Goal: Book appointment/travel/reservation

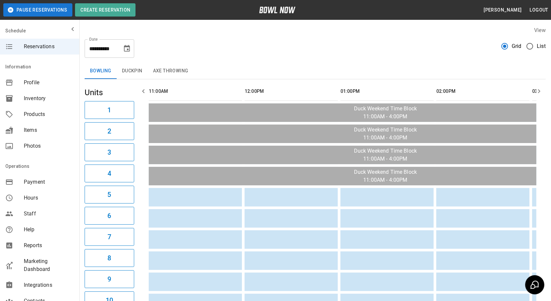
scroll to position [0, 383]
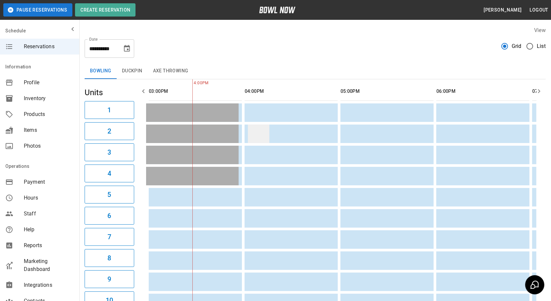
click at [260, 131] on td "sticky table" at bounding box center [258, 134] width 21 height 19
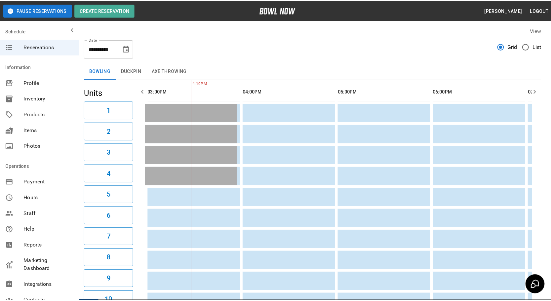
scroll to position [169, 0]
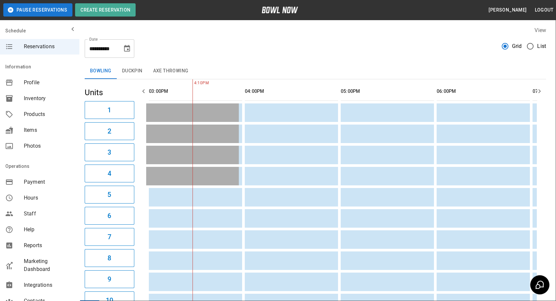
drag, startPoint x: 436, startPoint y: 233, endPoint x: 431, endPoint y: 235, distance: 5.0
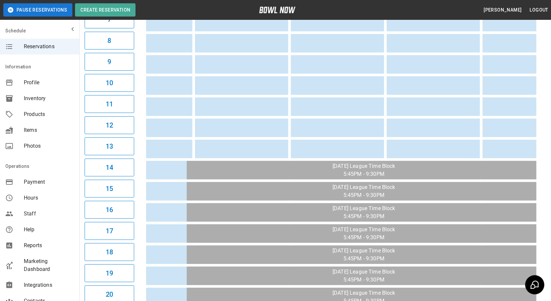
scroll to position [0, 583]
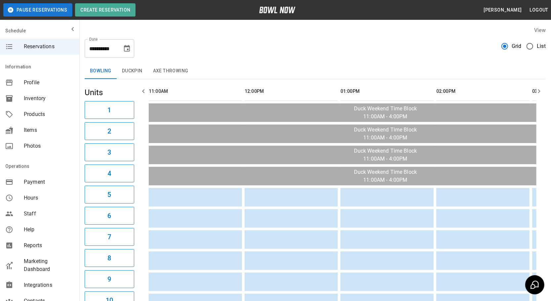
click at [125, 49] on icon "Choose date, selected date is Sep 7, 2025" at bounding box center [127, 49] width 8 height 8
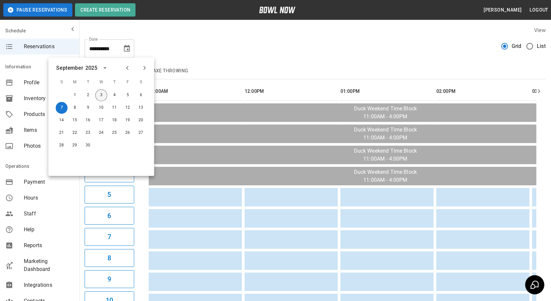
click at [96, 95] on button "3" at bounding box center [101, 96] width 12 height 12
type input "**********"
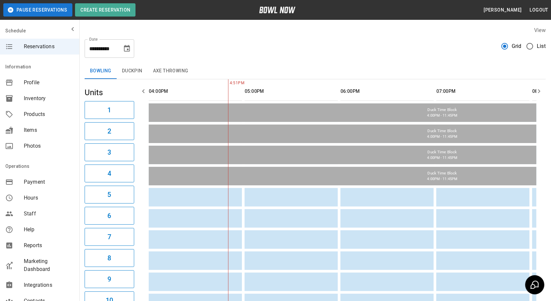
click at [98, 73] on button "Bowling" at bounding box center [101, 71] width 32 height 16
click at [137, 71] on button "Duckpin" at bounding box center [132, 71] width 31 height 16
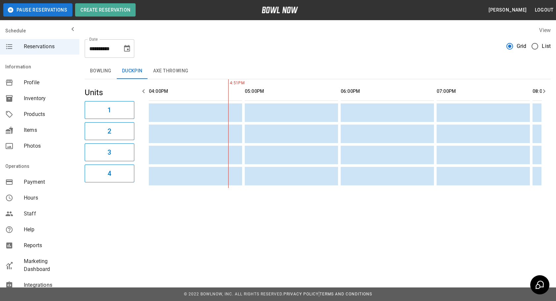
click at [179, 64] on button "Axe Throwing" at bounding box center [171, 71] width 46 height 16
click at [102, 75] on button "Bowling" at bounding box center [101, 71] width 32 height 16
